Goal: Task Accomplishment & Management: Complete application form

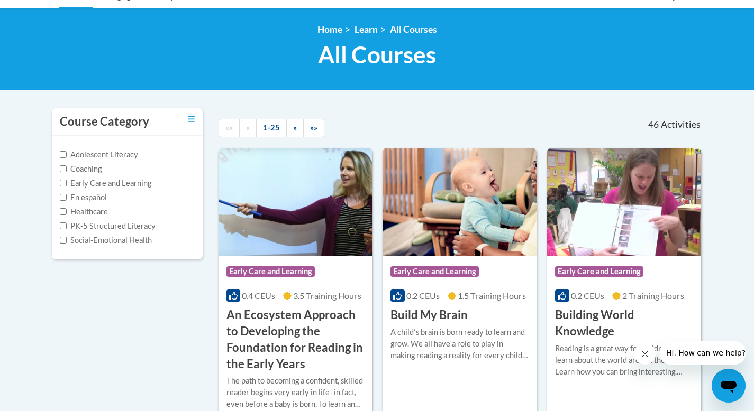
scroll to position [131, 0]
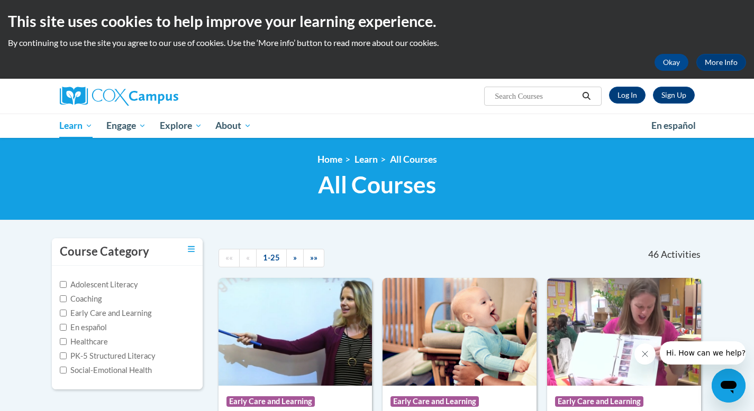
scroll to position [1384, 0]
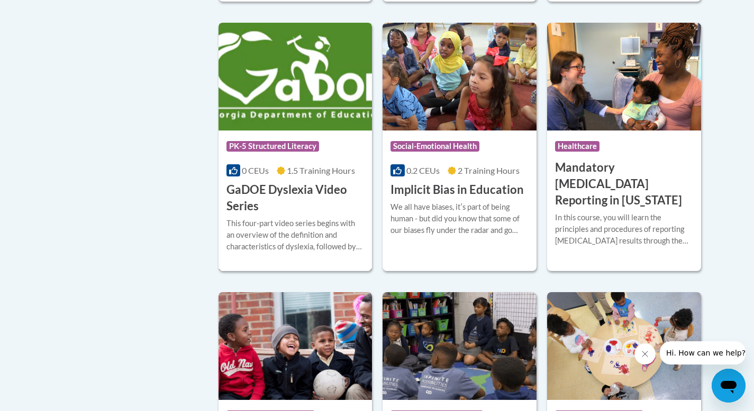
click at [245, 206] on h3 "GaDOE Dyslexia Video Series" at bounding box center [295, 198] width 138 height 33
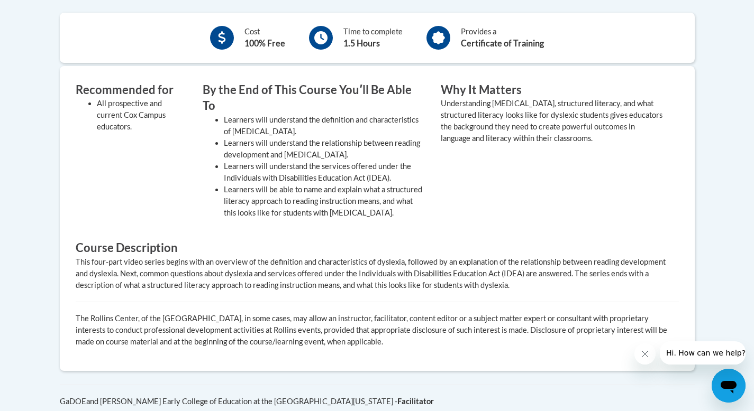
scroll to position [176, 0]
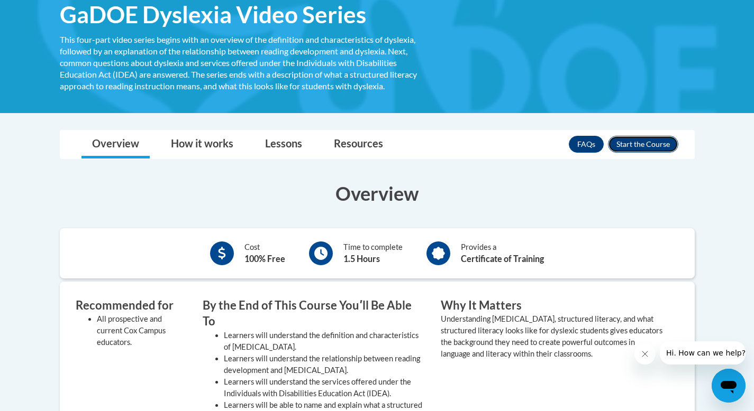
click at [659, 147] on button "Enroll" at bounding box center [643, 144] width 70 height 17
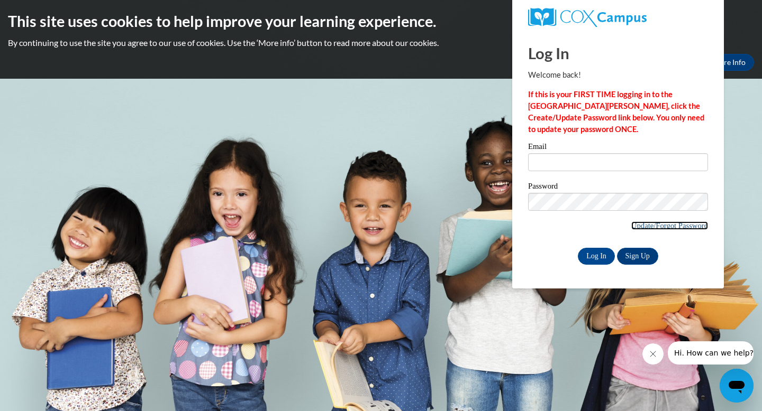
click at [676, 225] on link "Update/Forgot Password" at bounding box center [669, 226] width 77 height 8
click at [627, 257] on link "Sign Up" at bounding box center [637, 256] width 41 height 17
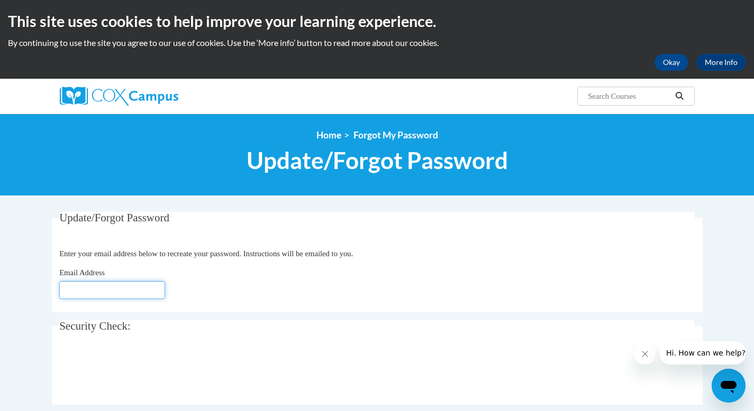
click at [117, 294] on input "Email Address" at bounding box center [112, 290] width 106 height 18
type input "mtorrens1128@gmail.com"
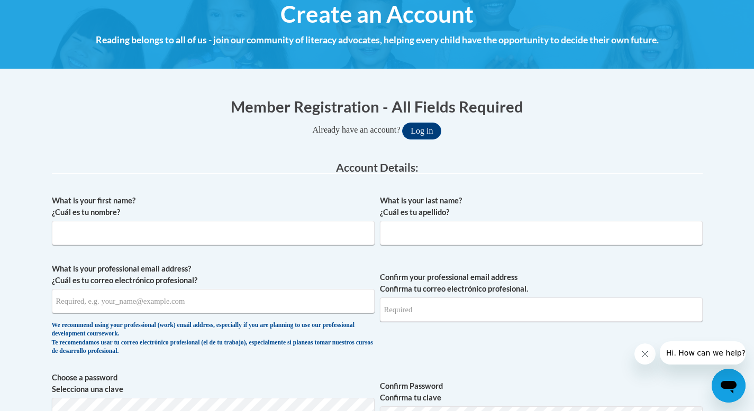
scroll to position [142, 0]
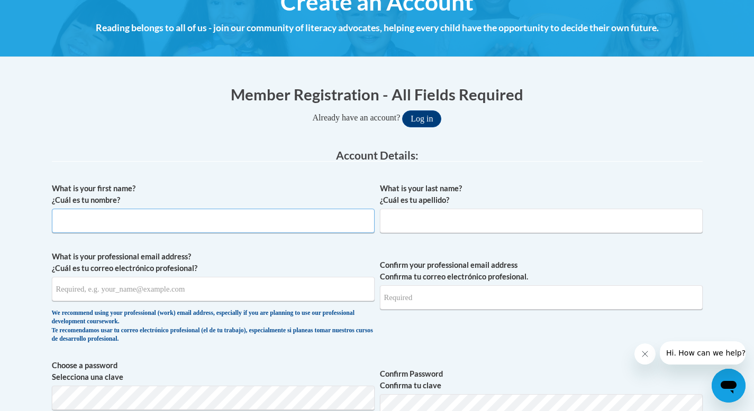
click at [145, 219] on input "What is your first name? ¿Cuál es tu nombre?" at bounding box center [213, 221] width 323 height 24
type input "Manuela"
type input "Torrens"
type input "mtorrens1128@gmail.com"
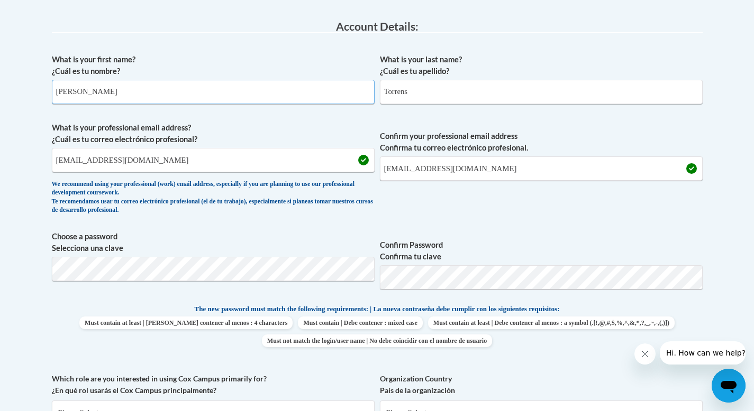
scroll to position [310, 0]
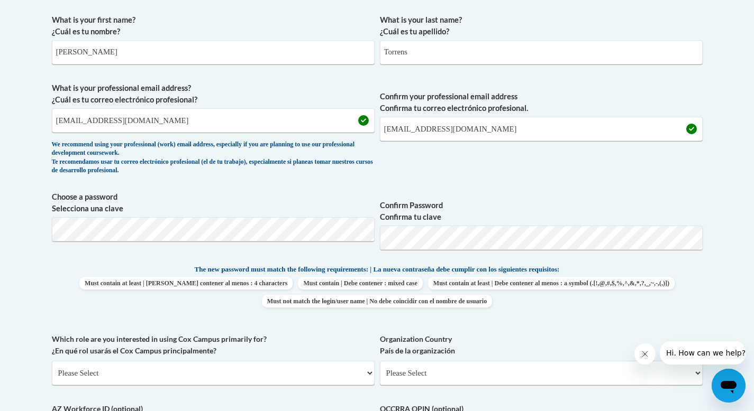
click at [540, 182] on div "What is your first name? ¿Cuál es tu nombre? Manuela What is your last name? ¿C…" at bounding box center [377, 250] width 651 height 482
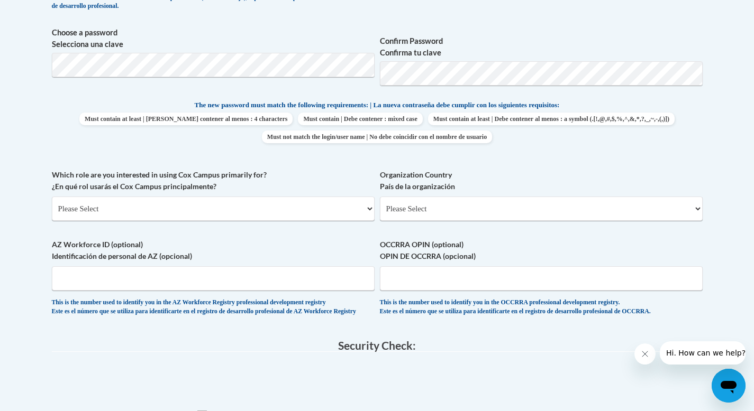
scroll to position [507, 0]
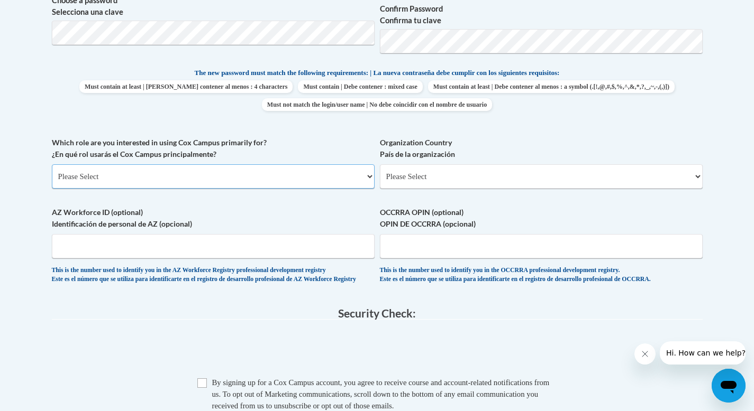
click at [116, 185] on select "Please Select College/University | Colegio/Universidad Community/Nonprofit Part…" at bounding box center [213, 176] width 323 height 24
select select "5a18ea06-2b54-4451-96f2-d152daf9eac5"
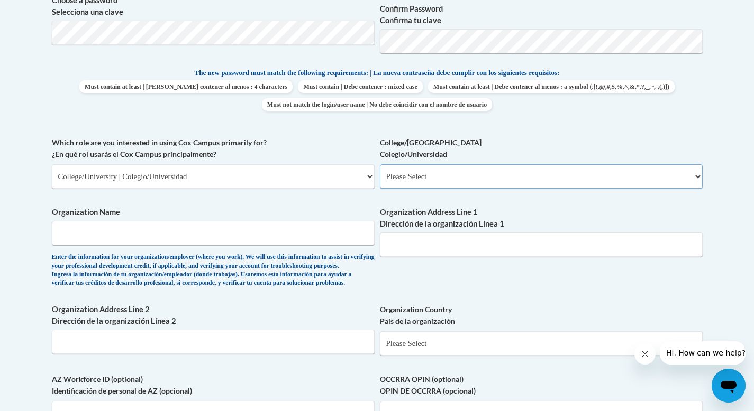
click at [406, 176] on select "Please Select College/University Staff | Empleado universitario College/Univers…" at bounding box center [541, 176] width 323 height 24
select select "99b32b07-cffc-426c-8bf6-0cd77760d84b"
click at [162, 236] on input "Organization Name" at bounding box center [213, 233] width 323 height 24
type input "Gwinnett County Public Schools"
click at [443, 245] on input "Organization Address Line 1 Dirección de la organización Línea 1" at bounding box center [541, 245] width 323 height 24
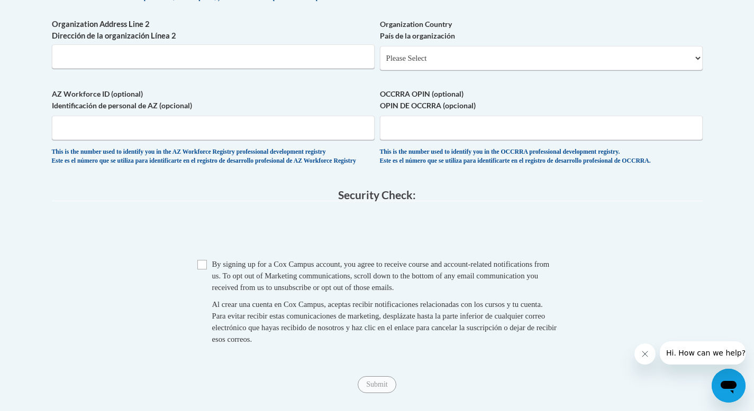
scroll to position [835, 0]
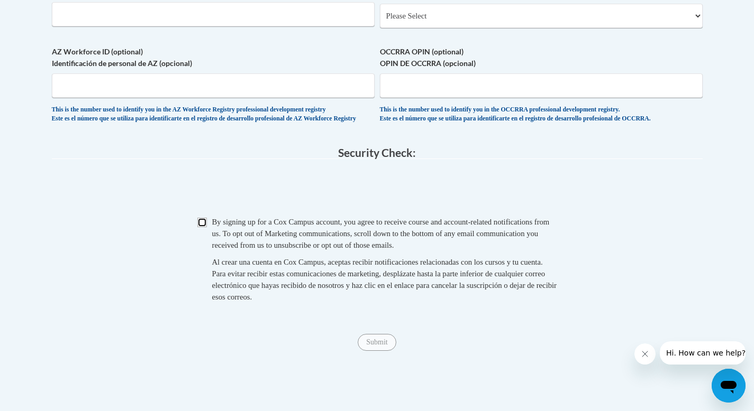
click at [202, 227] on input "Checkbox" at bounding box center [202, 223] width 10 height 10
checkbox input "true"
click at [371, 351] on input "Submit" at bounding box center [377, 342] width 38 height 17
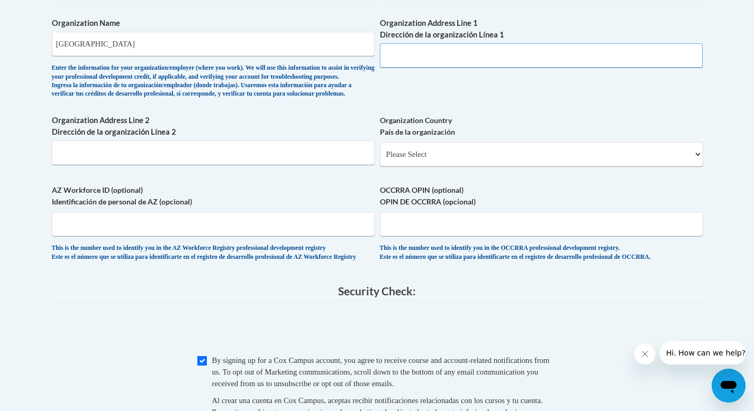
scroll to position [651, 0]
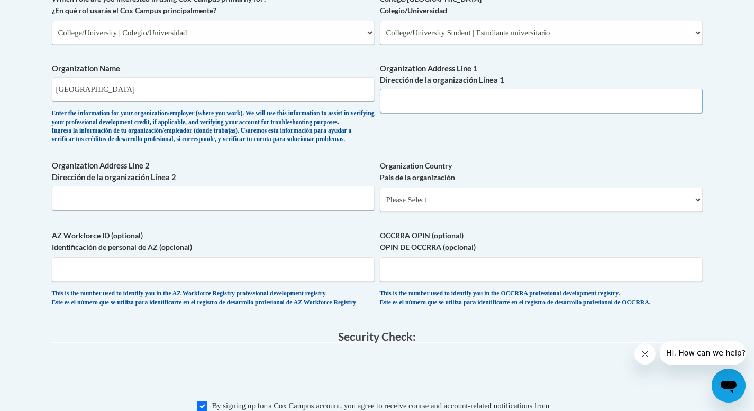
click at [405, 97] on input "Organization Address Line 1 Dirección de la organización Línea 1" at bounding box center [541, 101] width 323 height 24
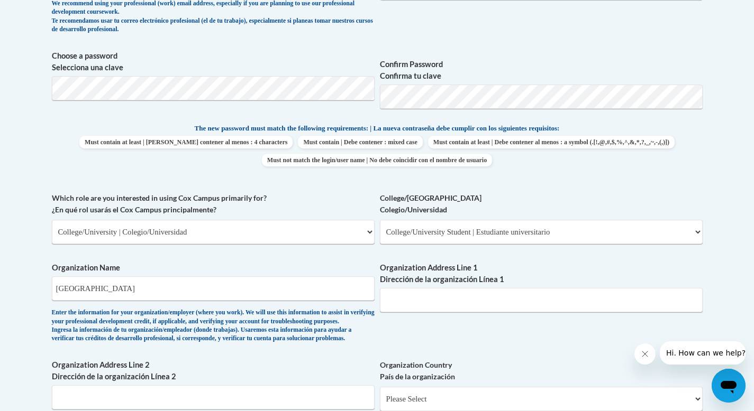
scroll to position [486, 0]
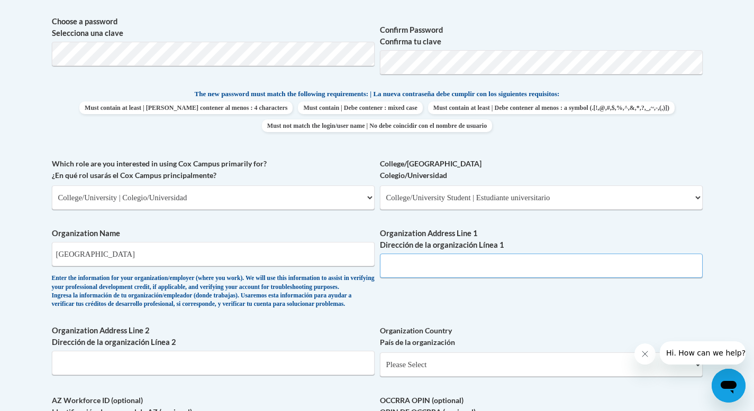
click at [444, 267] on input "Organization Address Line 1 Dirección de la organización Línea 1" at bounding box center [541, 266] width 323 height 24
paste input "1331 Pleasant Hill Rd"
paste input "Lawrenceville, GA 30044"
drag, startPoint x: 460, startPoint y: 268, endPoint x: 479, endPoint y: 267, distance: 19.0
click at [460, 268] on input "1331 Pleasant Hill Rd Lawrenceville, GA 30044" at bounding box center [541, 266] width 323 height 24
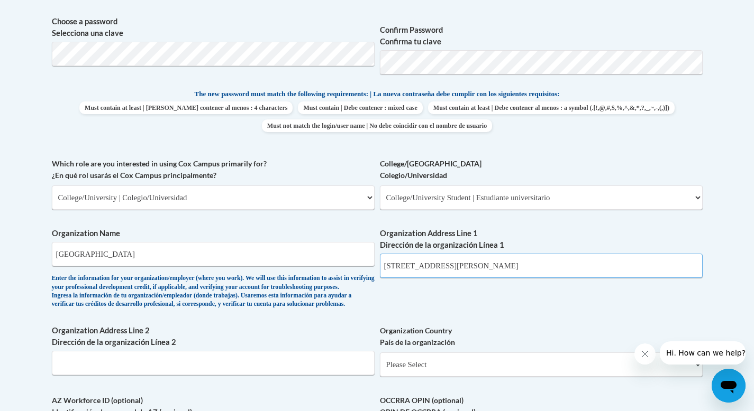
type input "1331 Pleasant Hill Rd Lawrenceville, GA 30044"
click at [461, 304] on div "What is your first name? ¿Cuál es tu nombre? Manuela What is your last name? ¿C…" at bounding box center [377, 157] width 651 height 649
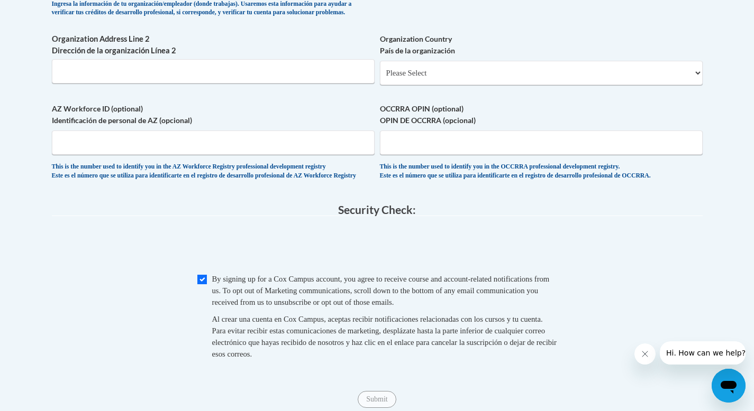
scroll to position [779, 0]
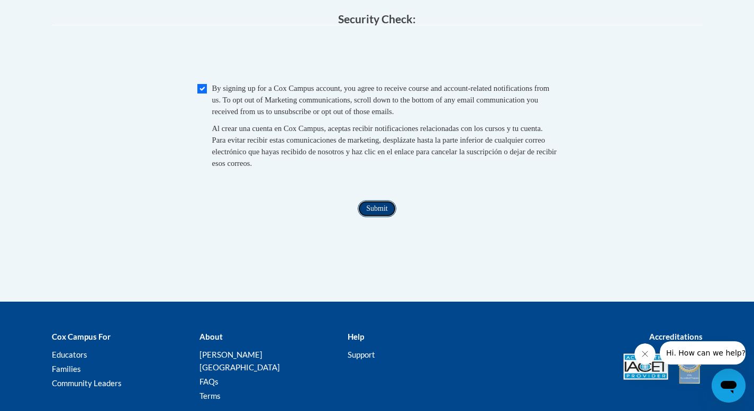
click at [365, 217] on input "Submit" at bounding box center [377, 208] width 38 height 17
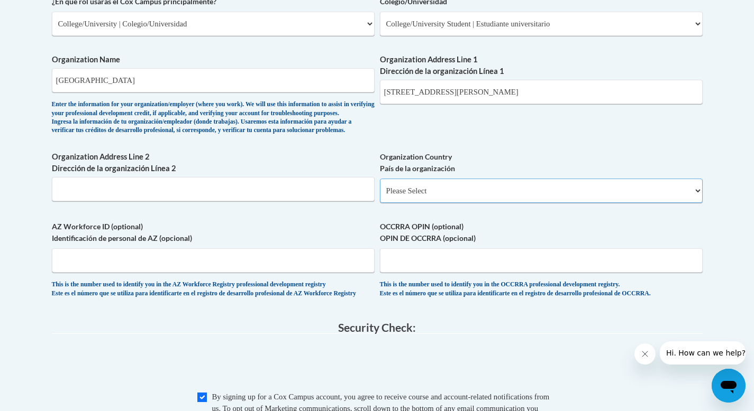
scroll to position [651, 0]
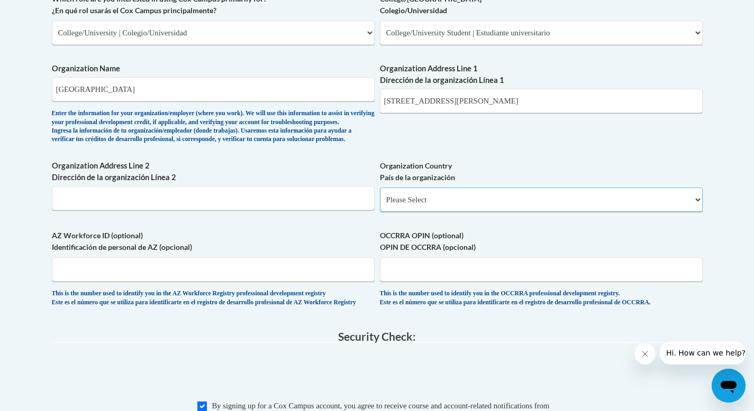
click at [441, 212] on select "Please Select United States | Estados Unidos Outside of the United States | Fue…" at bounding box center [541, 200] width 323 height 24
select select "ad49bcad-a171-4b2e-b99c-48b446064914"
select select
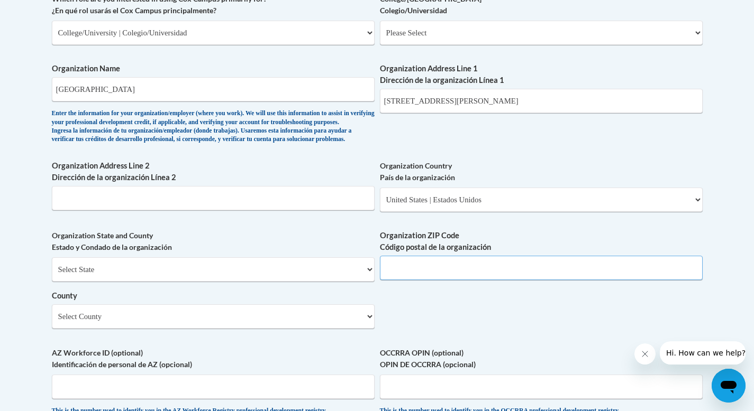
click at [402, 279] on input "Organization ZIP Code Código postal de la organización" at bounding box center [541, 268] width 323 height 24
type input "30044"
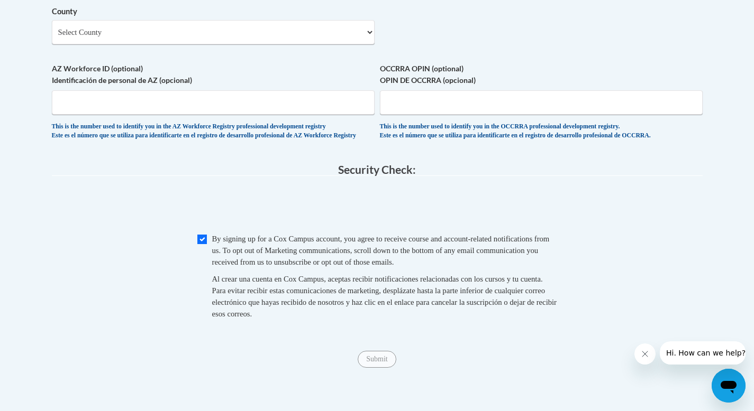
scroll to position [827, 0]
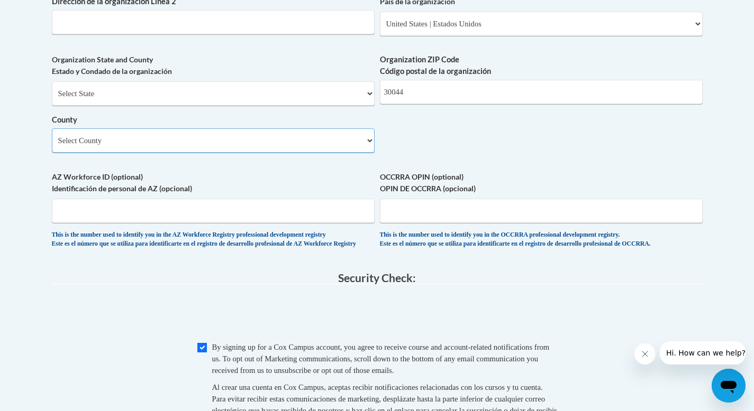
click at [96, 153] on select "Select County Appling Atkinson Bacon Baker Baldwin Banks Barrow Bartow Ben Hill…" at bounding box center [213, 141] width 323 height 24
select select "Gwinnett"
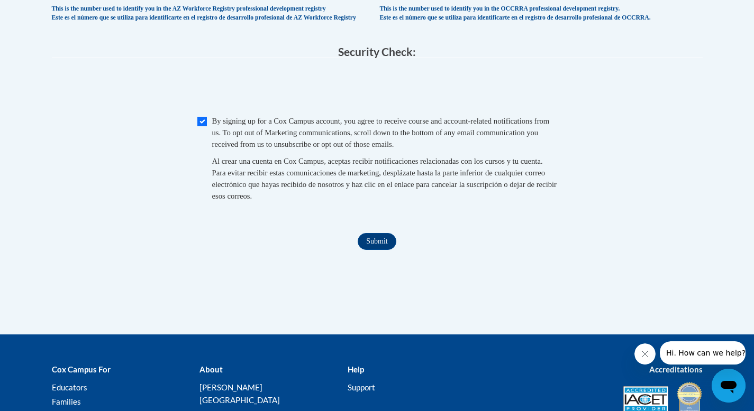
scroll to position [1120, 0]
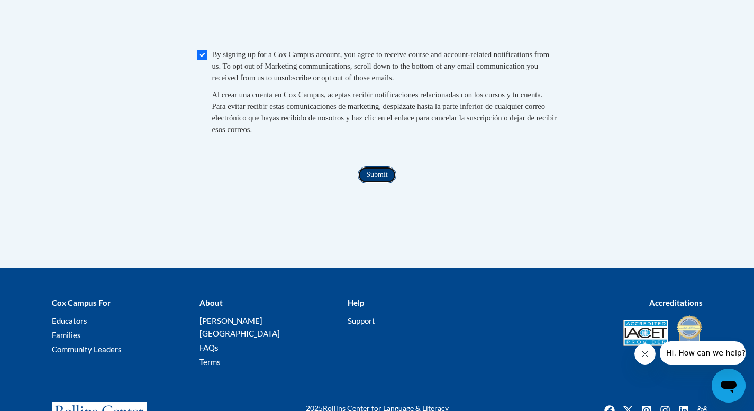
click at [378, 184] on input "Submit" at bounding box center [377, 175] width 38 height 17
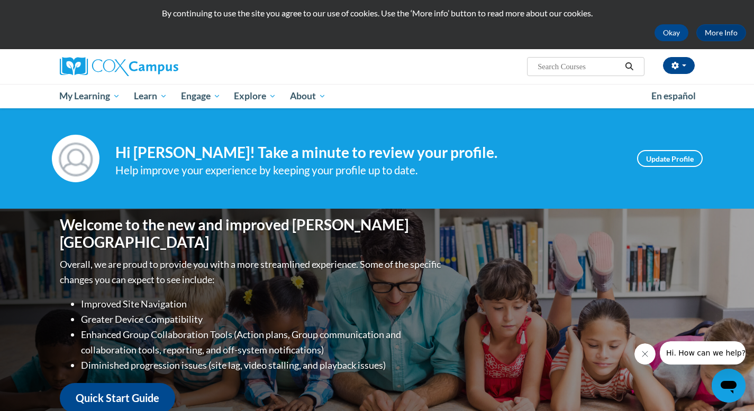
scroll to position [23, 0]
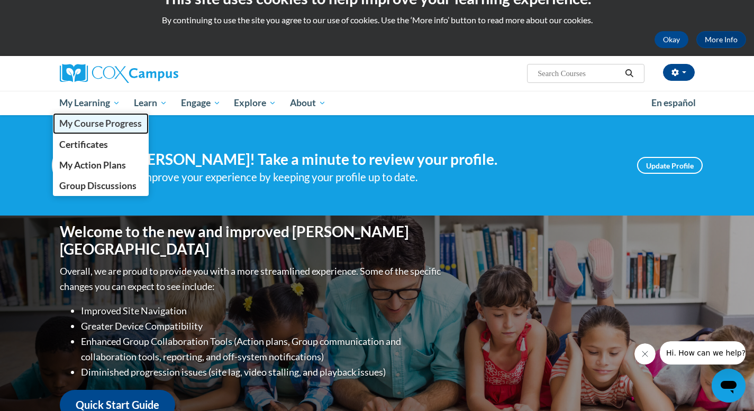
click at [97, 124] on span "My Course Progress" at bounding box center [100, 123] width 83 height 11
